Goal: Check status

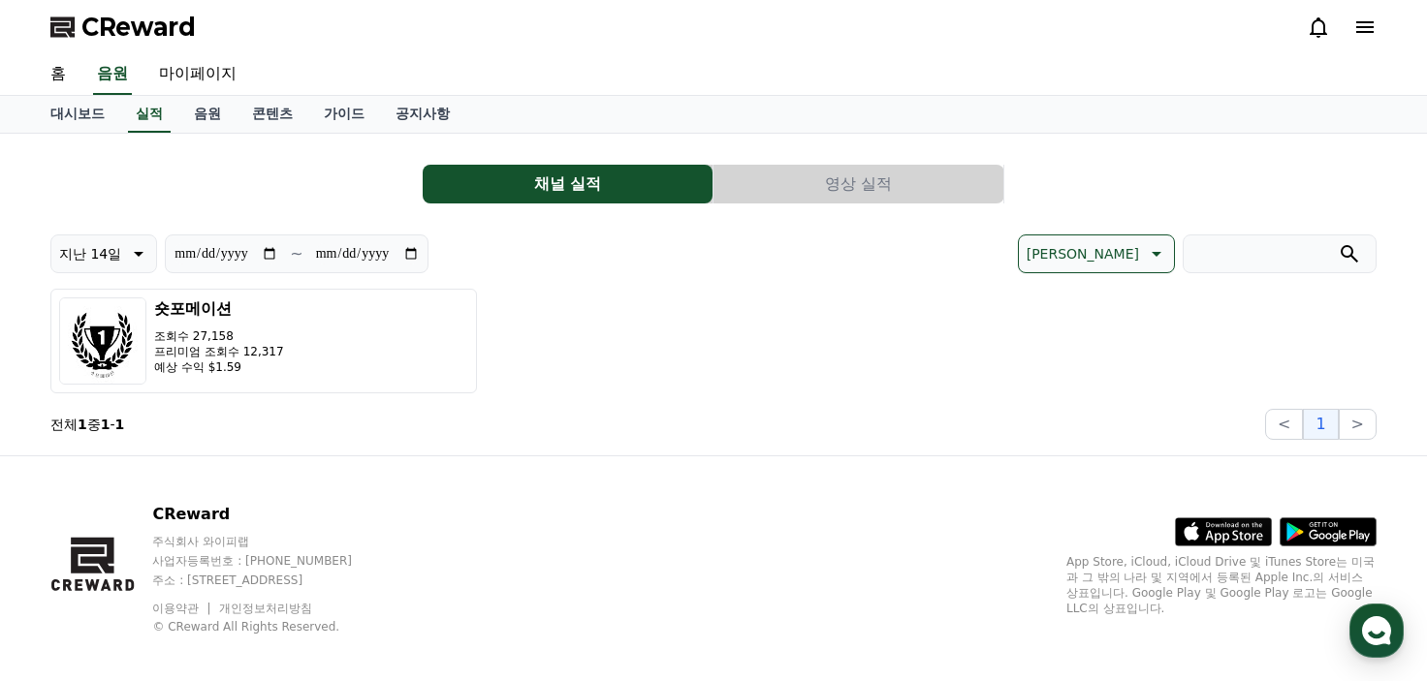
click at [1318, 20] on icon at bounding box center [1317, 27] width 17 height 20
click at [70, 110] on link "대시보드" at bounding box center [77, 114] width 85 height 37
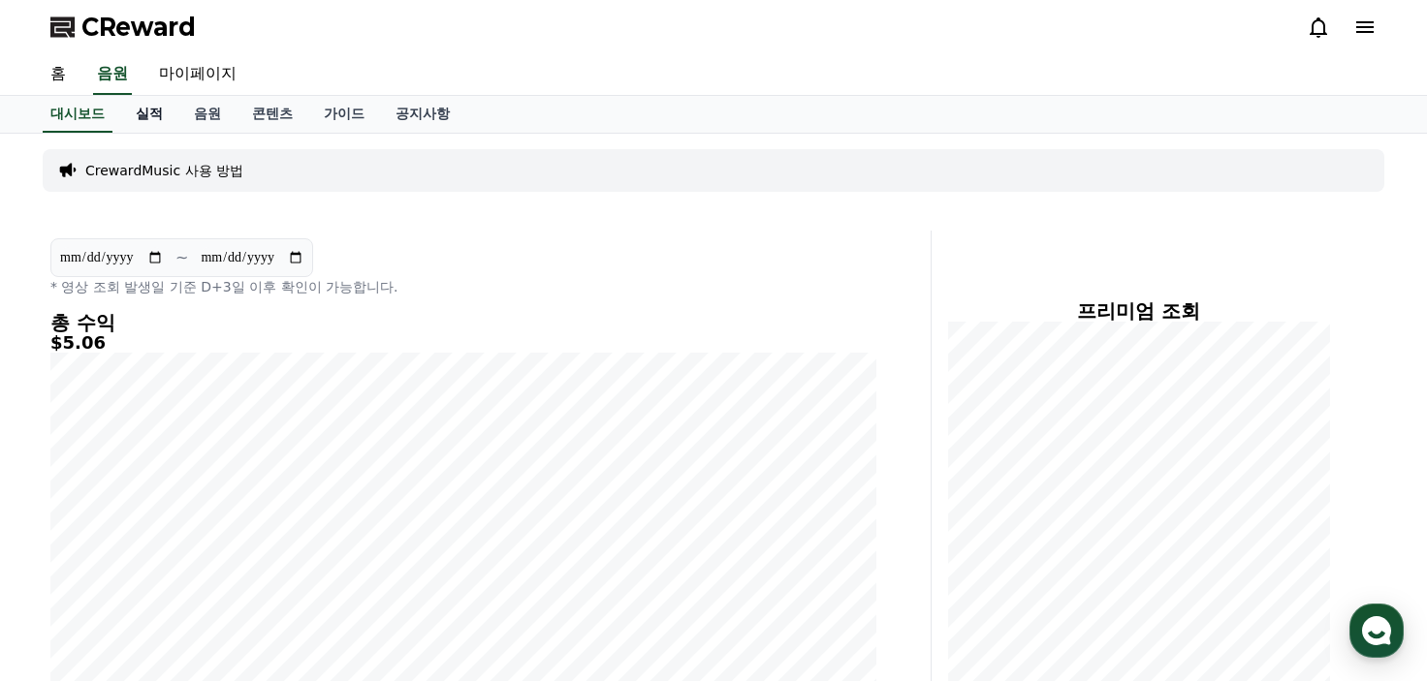
click at [161, 112] on link "실적" at bounding box center [149, 114] width 58 height 37
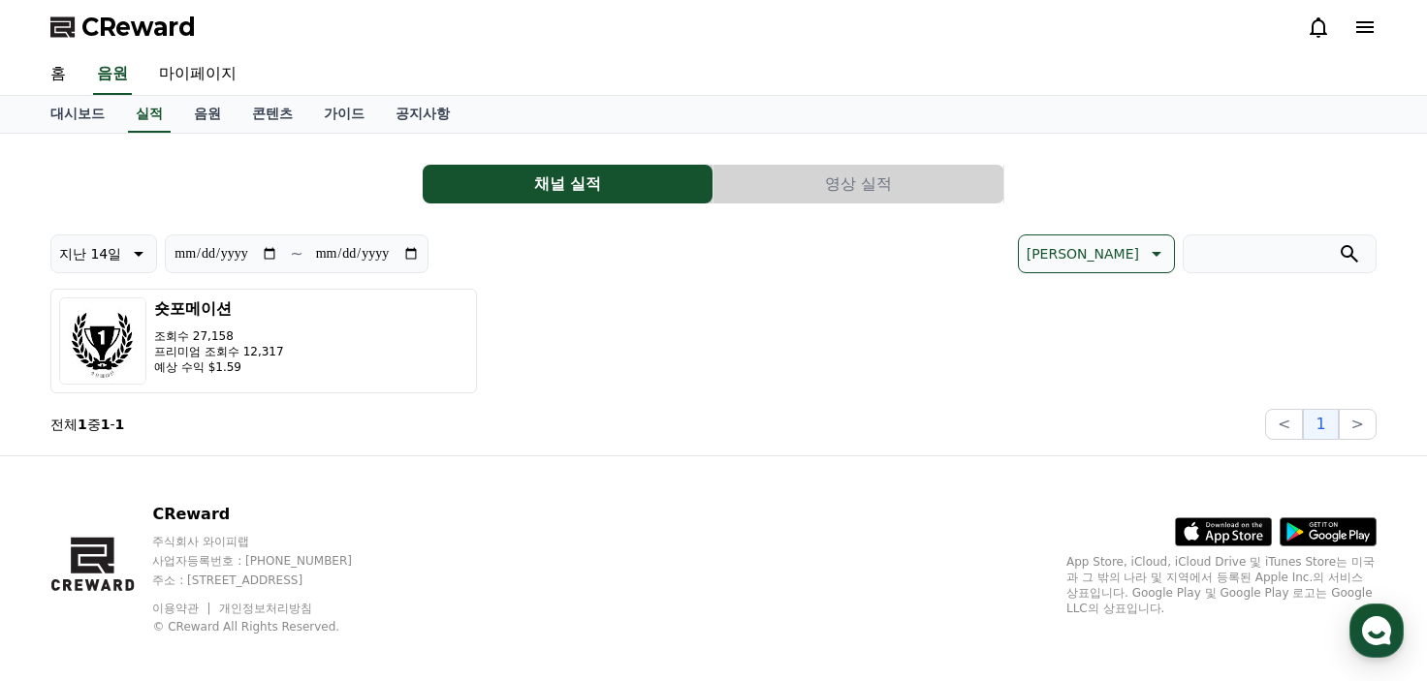
click at [830, 174] on button "영상 실적" at bounding box center [858, 184] width 290 height 39
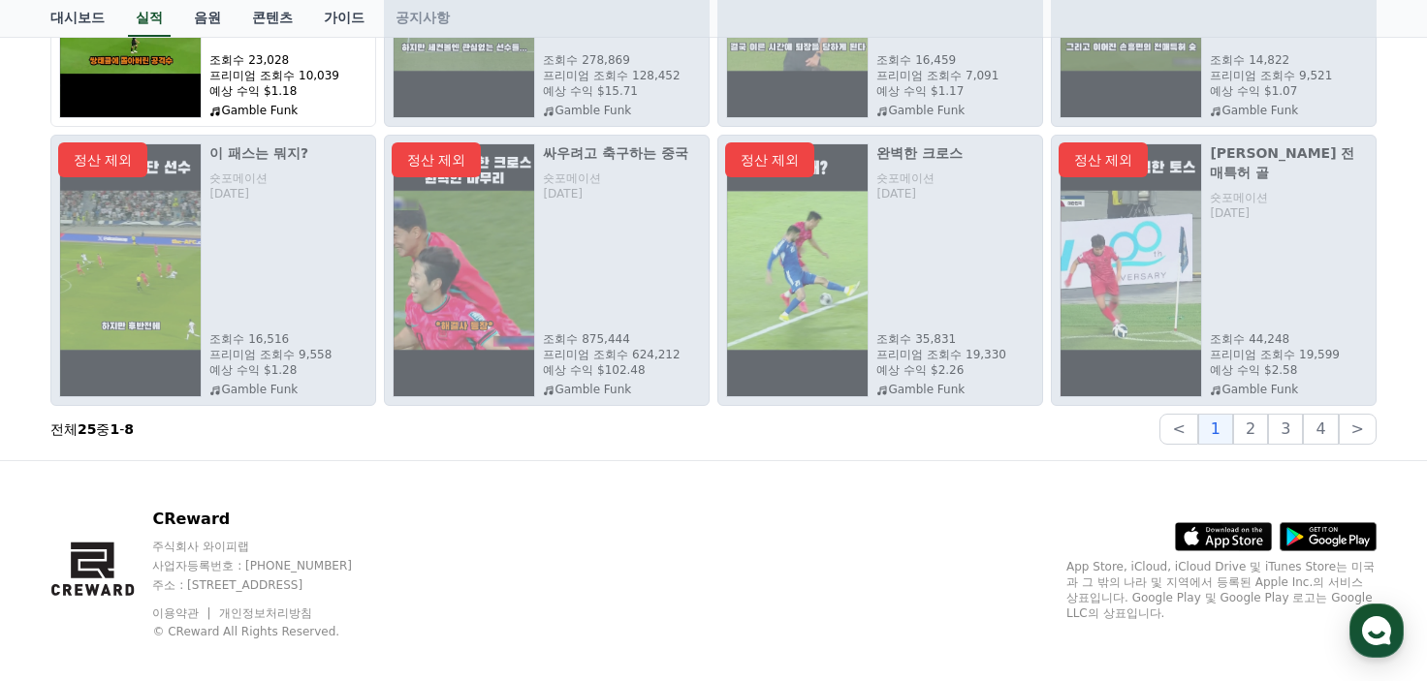
scroll to position [452, 0]
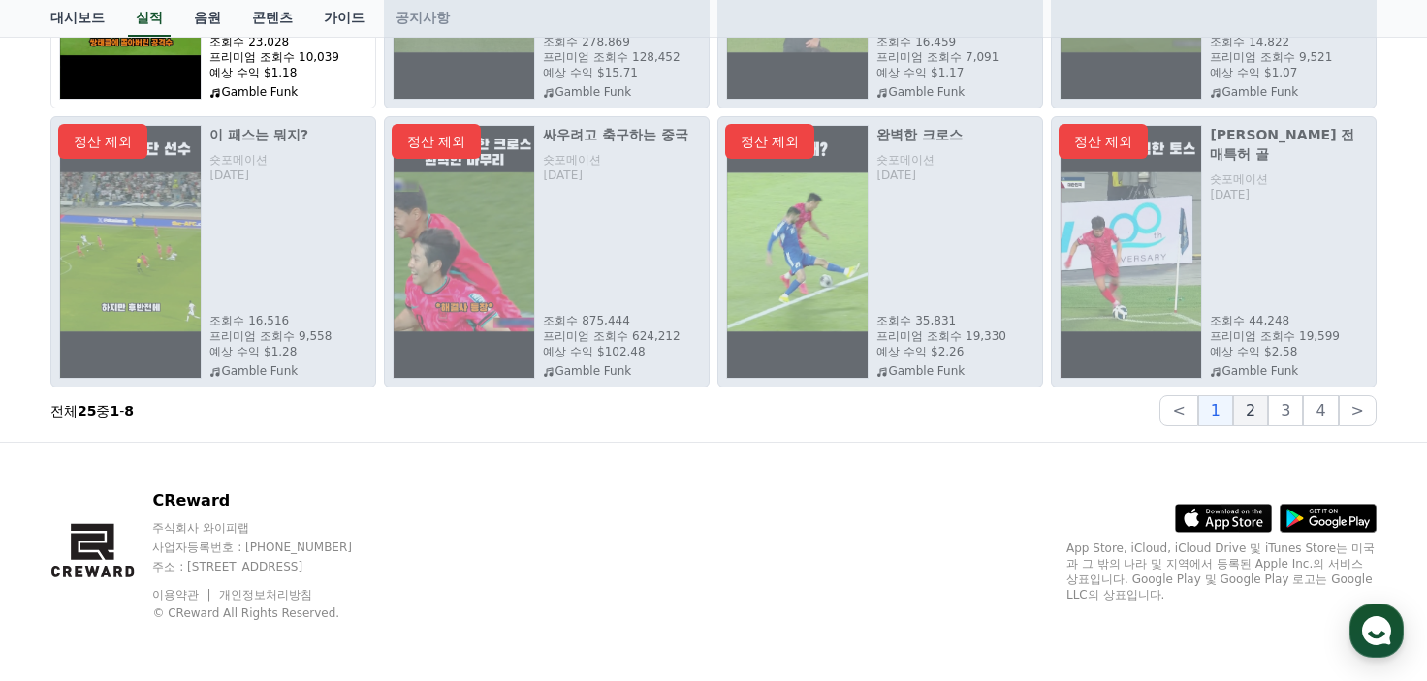
click at [1247, 397] on button "2" at bounding box center [1250, 410] width 35 height 31
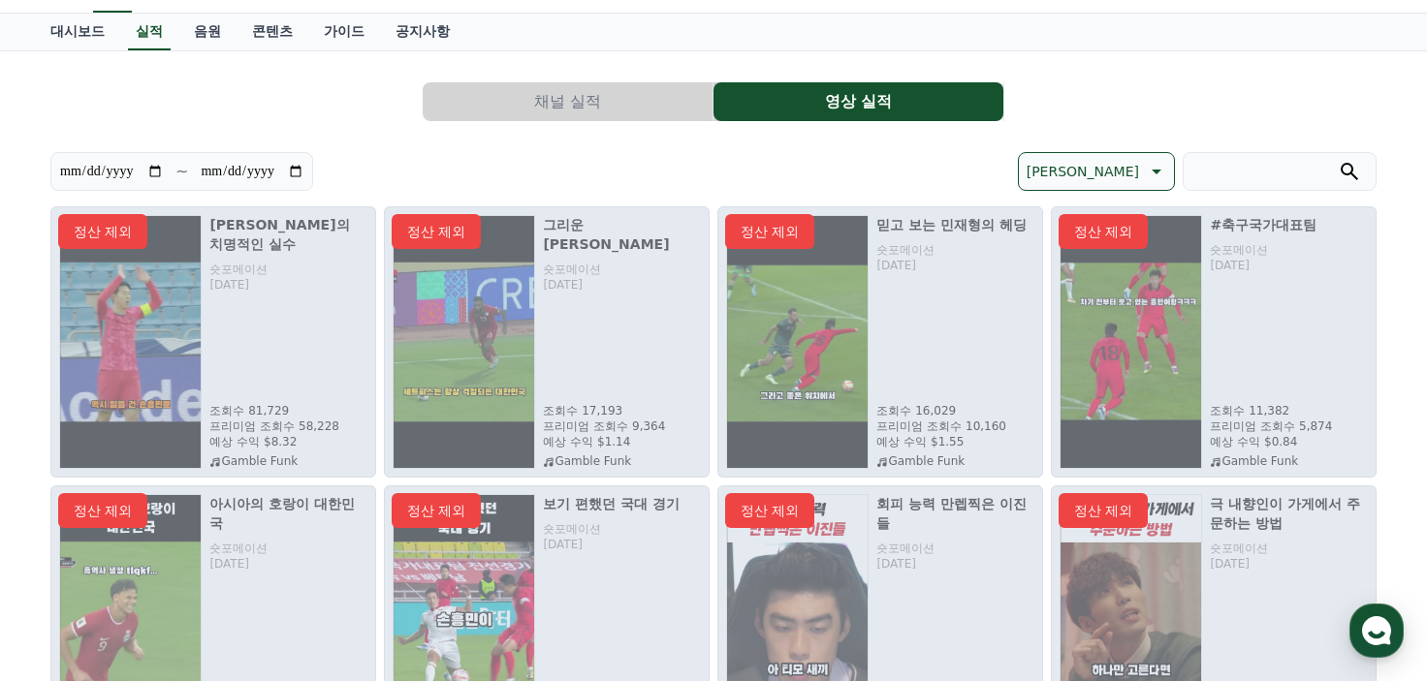
scroll to position [291, 0]
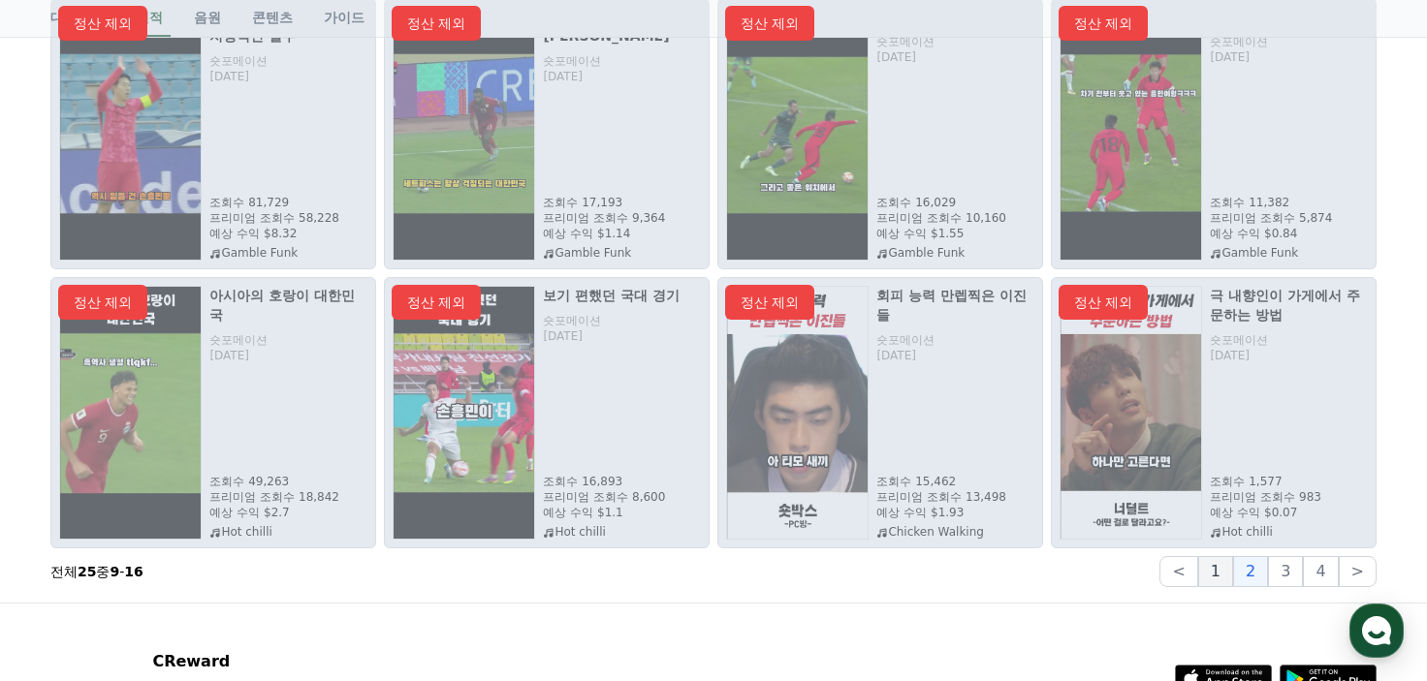
click at [1229, 569] on button "1" at bounding box center [1215, 571] width 35 height 31
